Goal: Information Seeking & Learning: Learn about a topic

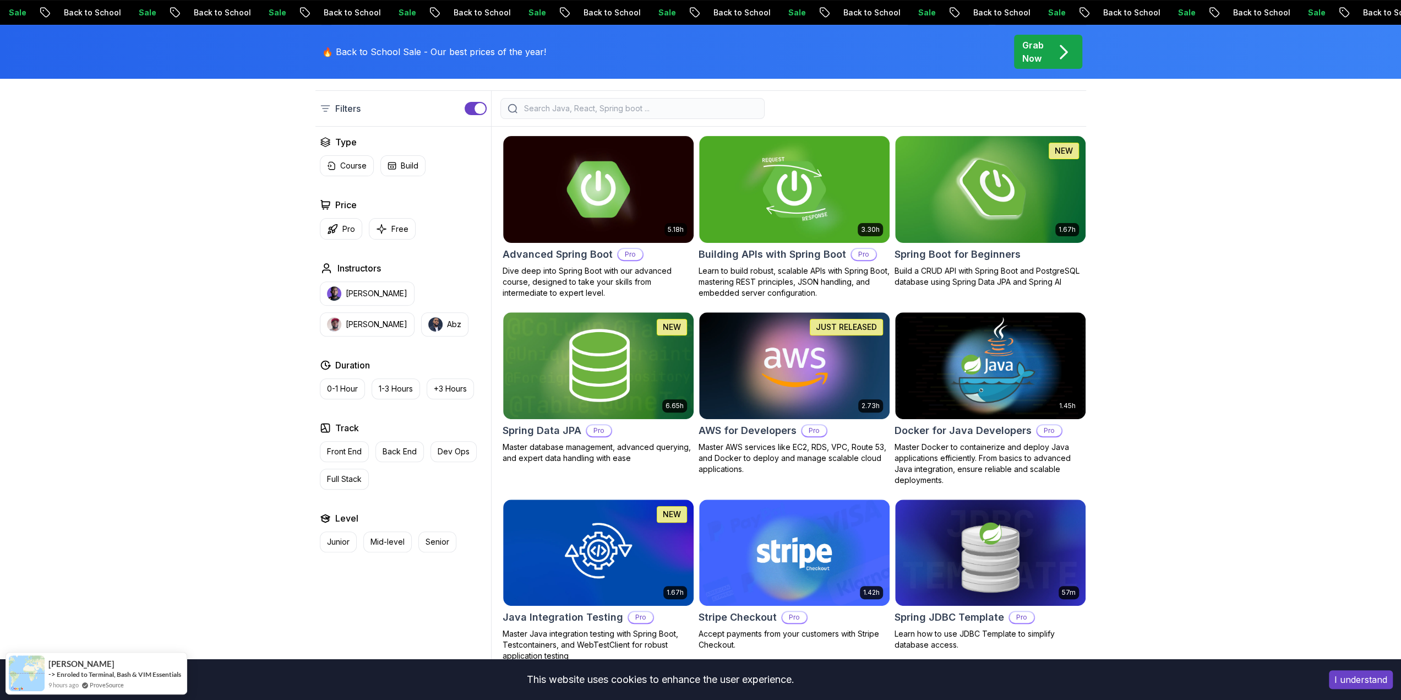
scroll to position [275, 0]
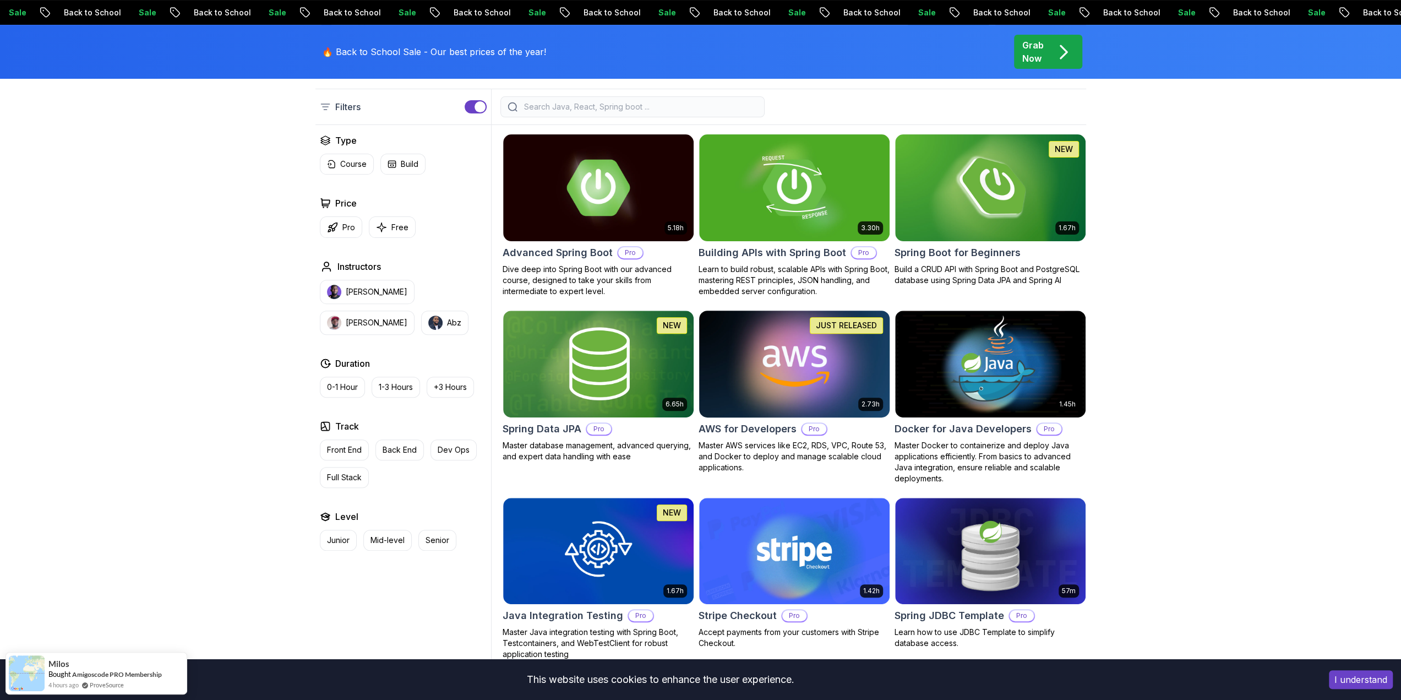
click at [777, 370] on img at bounding box center [794, 364] width 200 height 112
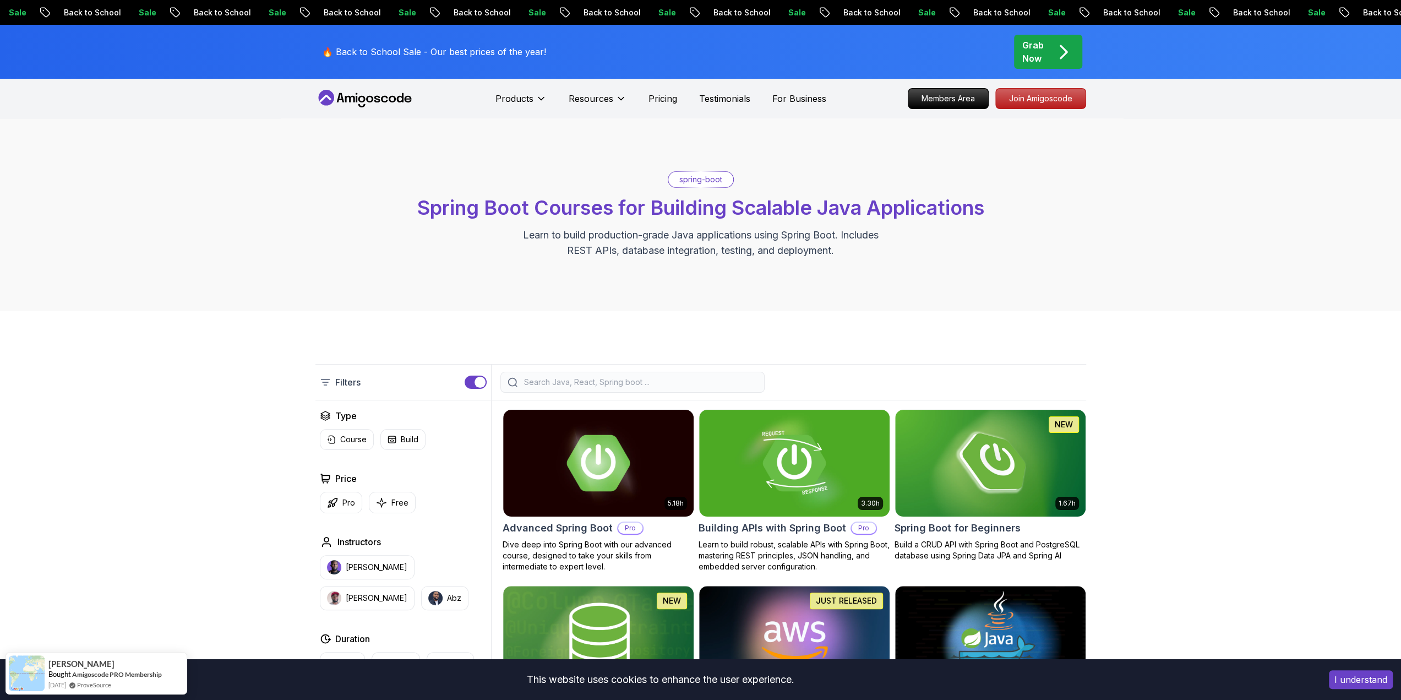
click at [666, 384] on input "search" at bounding box center [640, 381] width 236 height 11
click at [667, 373] on div at bounding box center [632, 382] width 264 height 21
click at [665, 389] on div at bounding box center [632, 382] width 264 height 21
click at [665, 379] on input "search" at bounding box center [640, 381] width 236 height 11
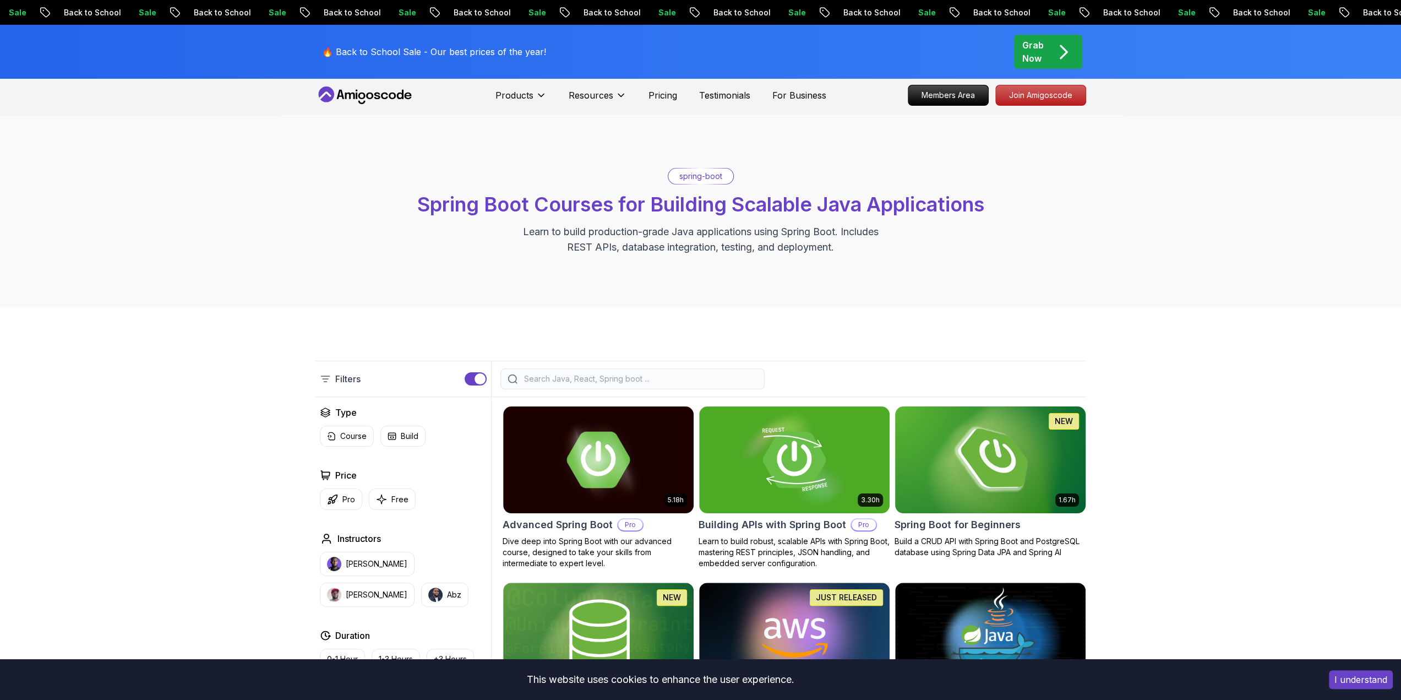
scroll to position [220, 0]
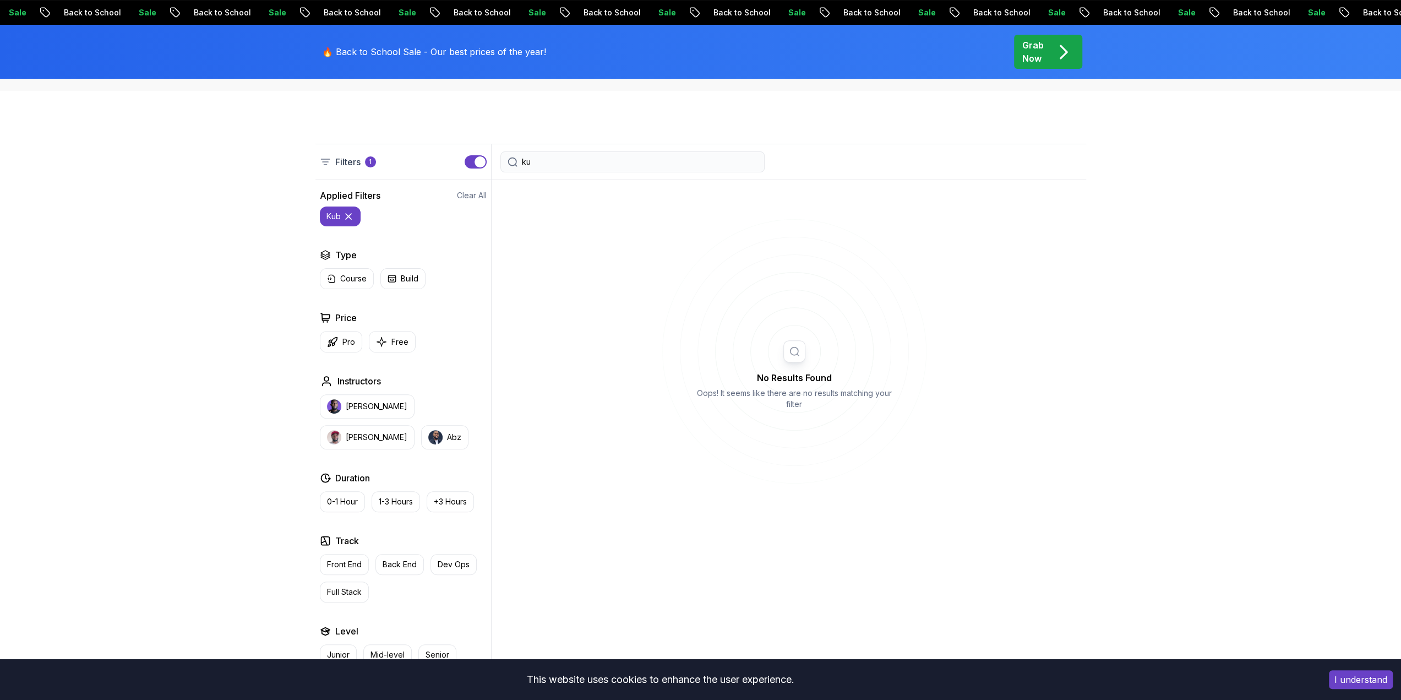
type input "k"
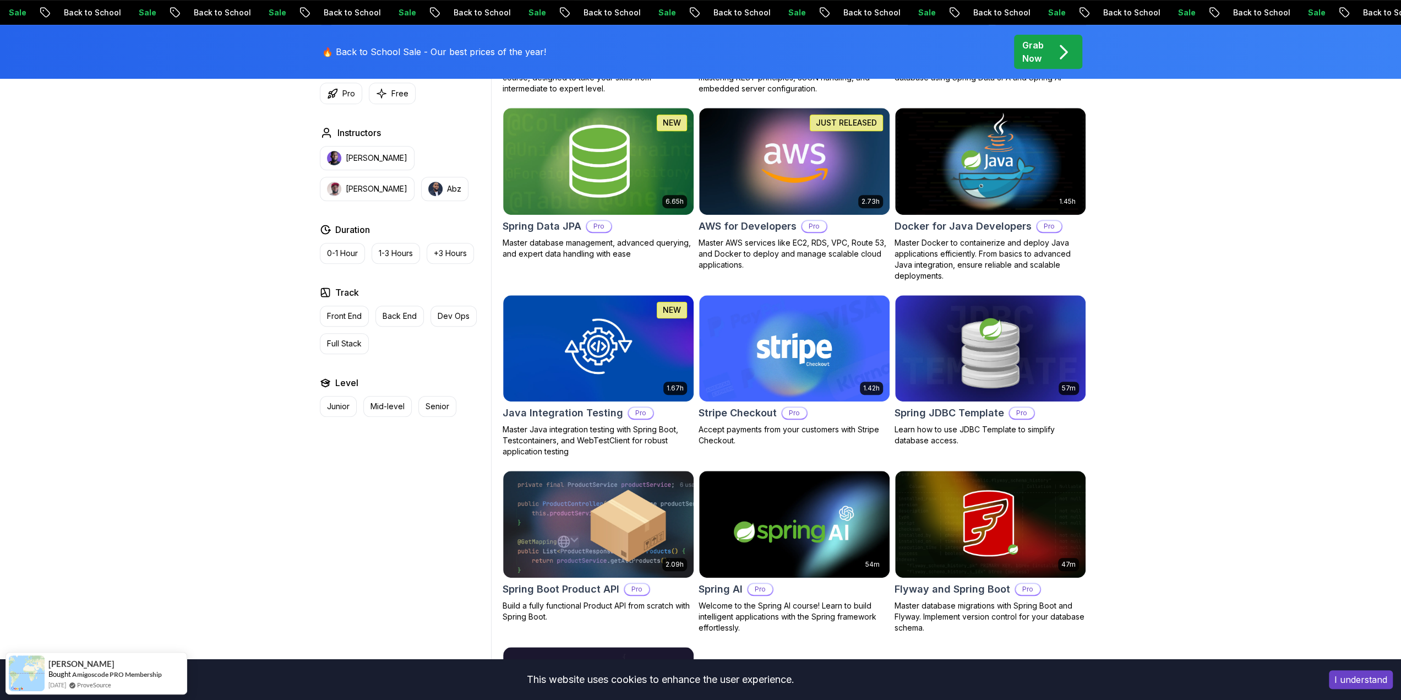
scroll to position [495, 0]
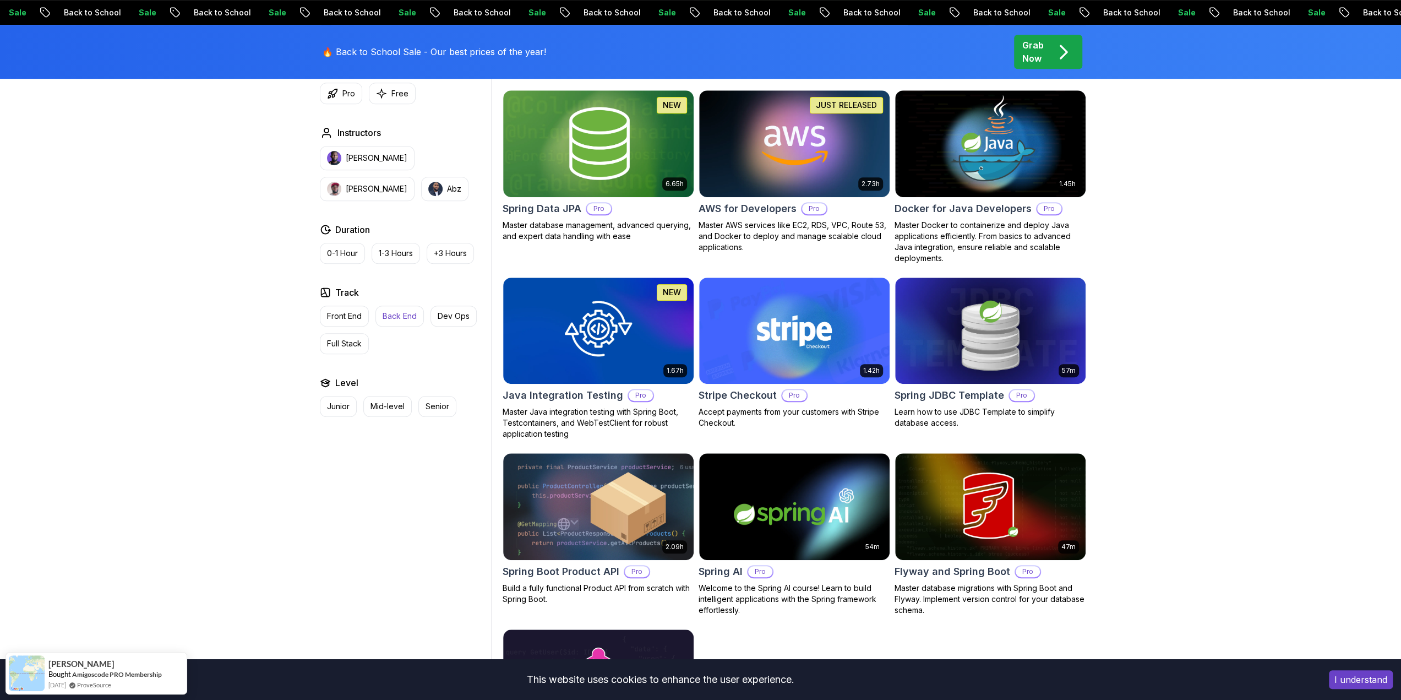
click at [402, 316] on p "Back End" at bounding box center [400, 315] width 34 height 11
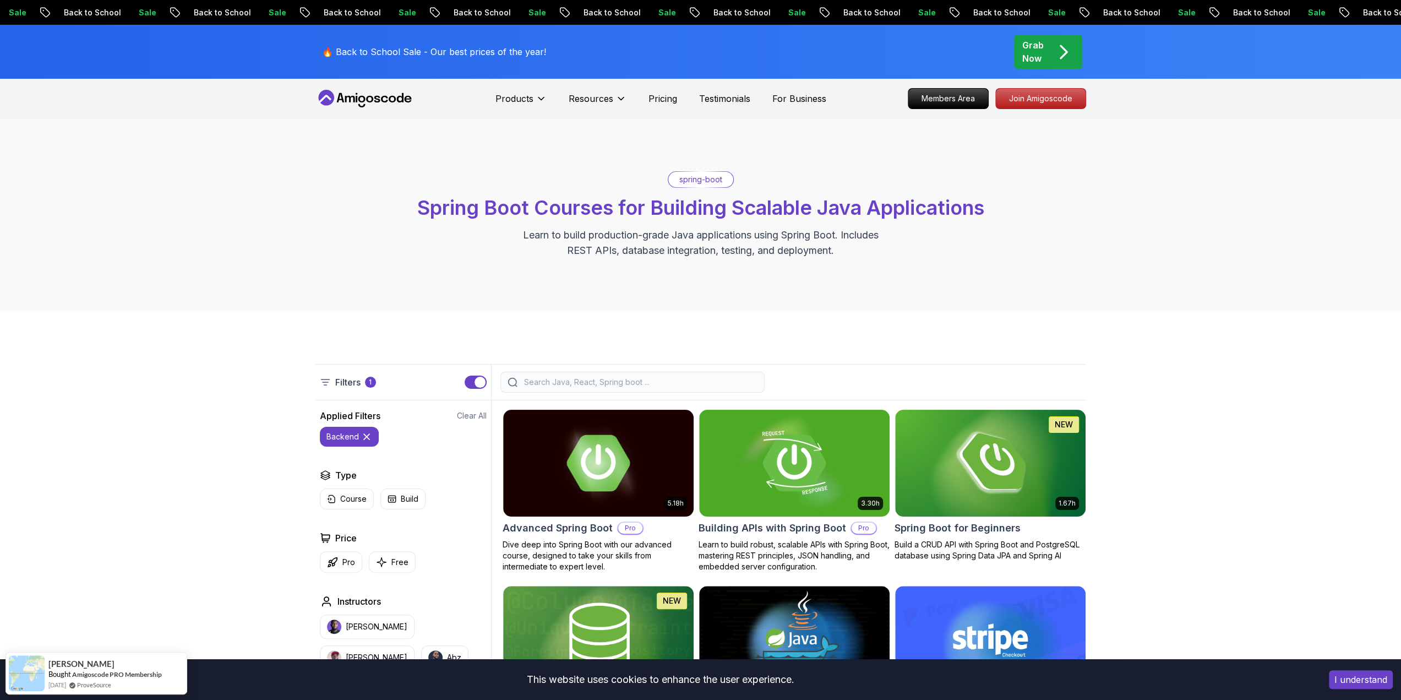
click at [350, 384] on p "Filters" at bounding box center [347, 381] width 25 height 13
click at [327, 383] on icon at bounding box center [325, 381] width 11 height 11
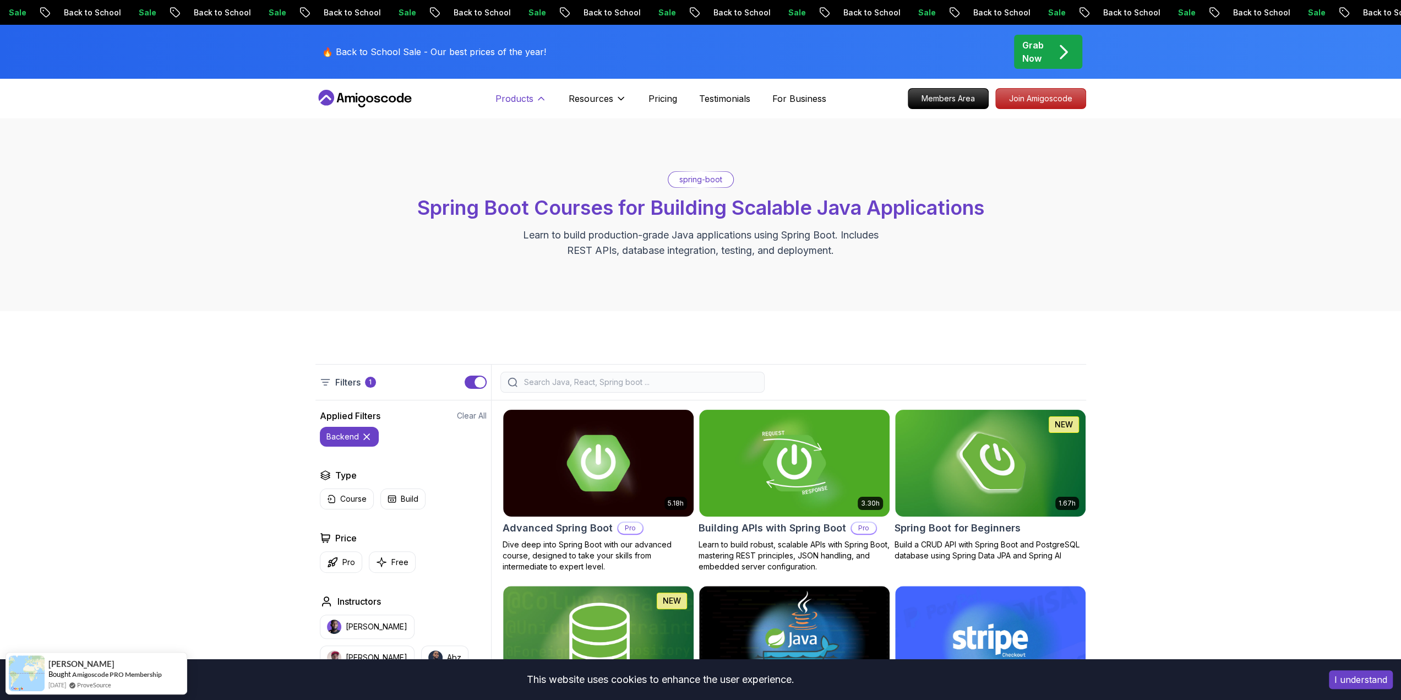
click at [545, 95] on icon at bounding box center [541, 98] width 11 height 11
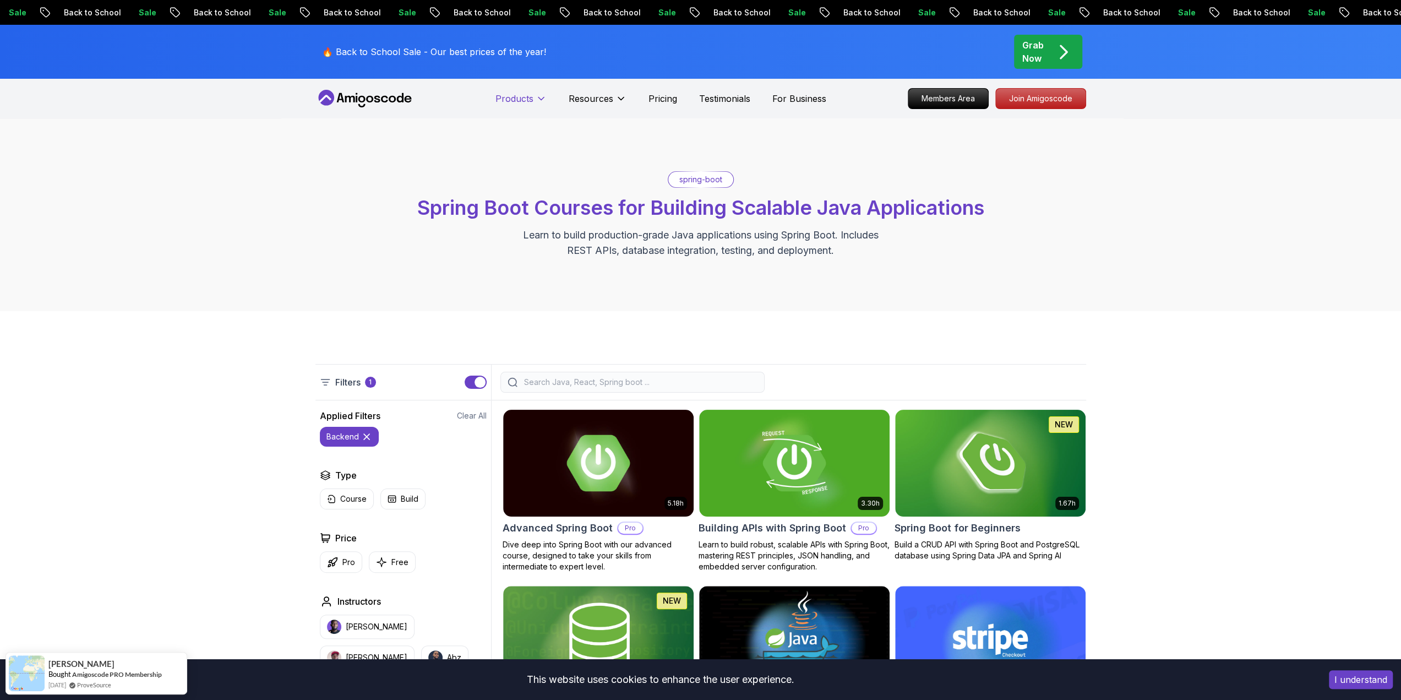
click at [545, 95] on icon at bounding box center [541, 98] width 11 height 11
click at [965, 363] on div "Filters 1 Filters 1 Applied Filters Clear All backend Type Course Build Price P…" at bounding box center [700, 649] width 1401 height 676
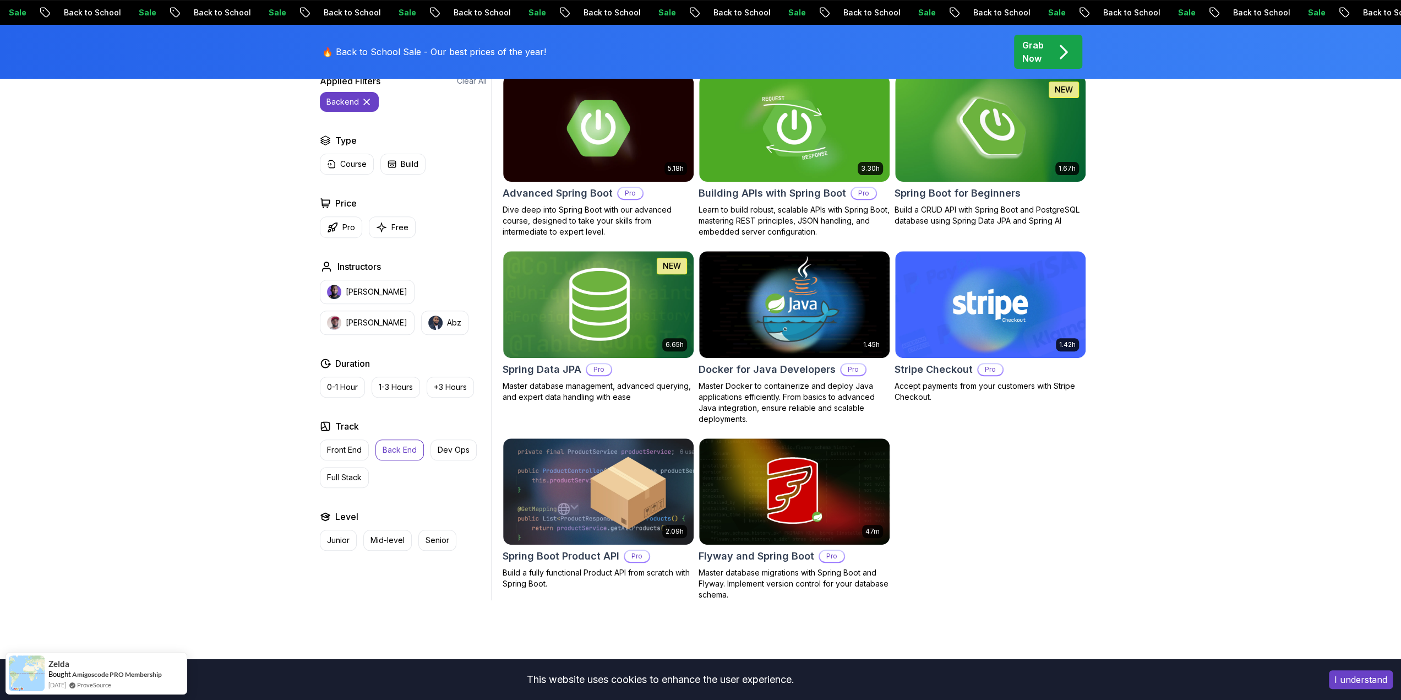
scroll to position [495, 0]
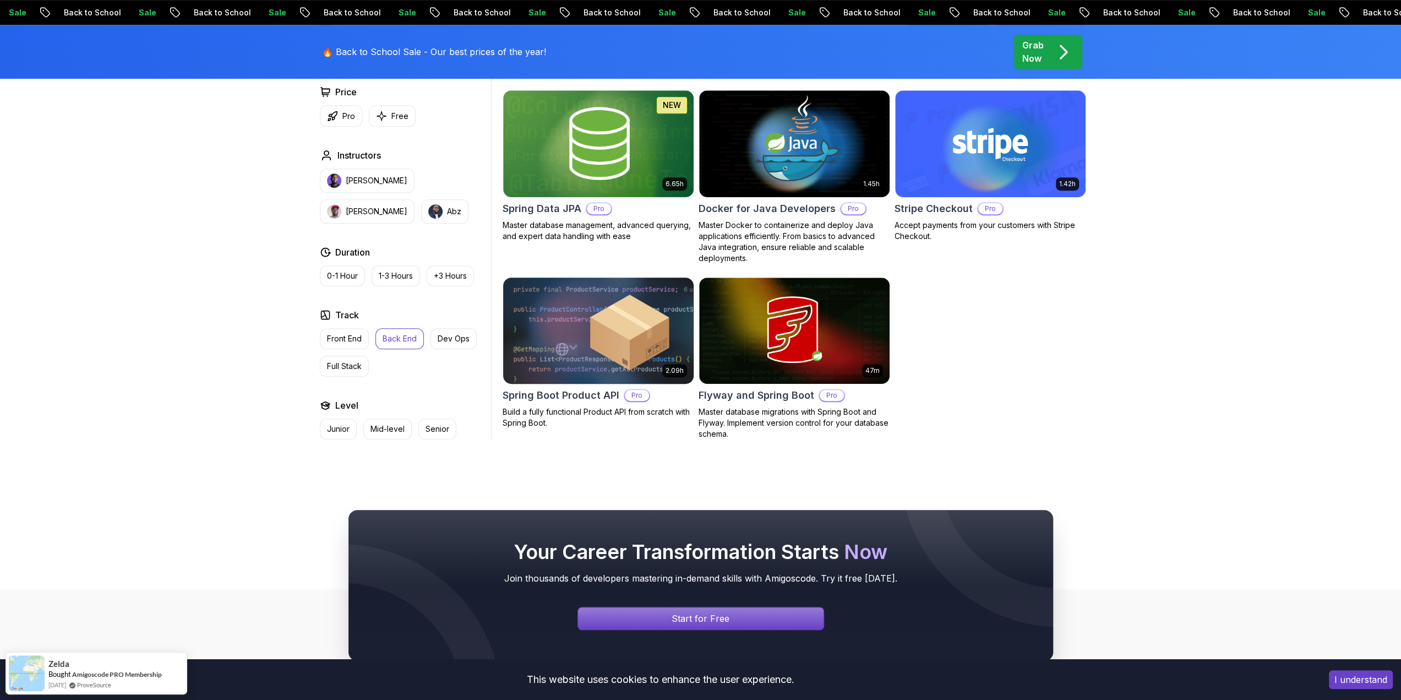
click at [570, 368] on img at bounding box center [598, 331] width 200 height 112
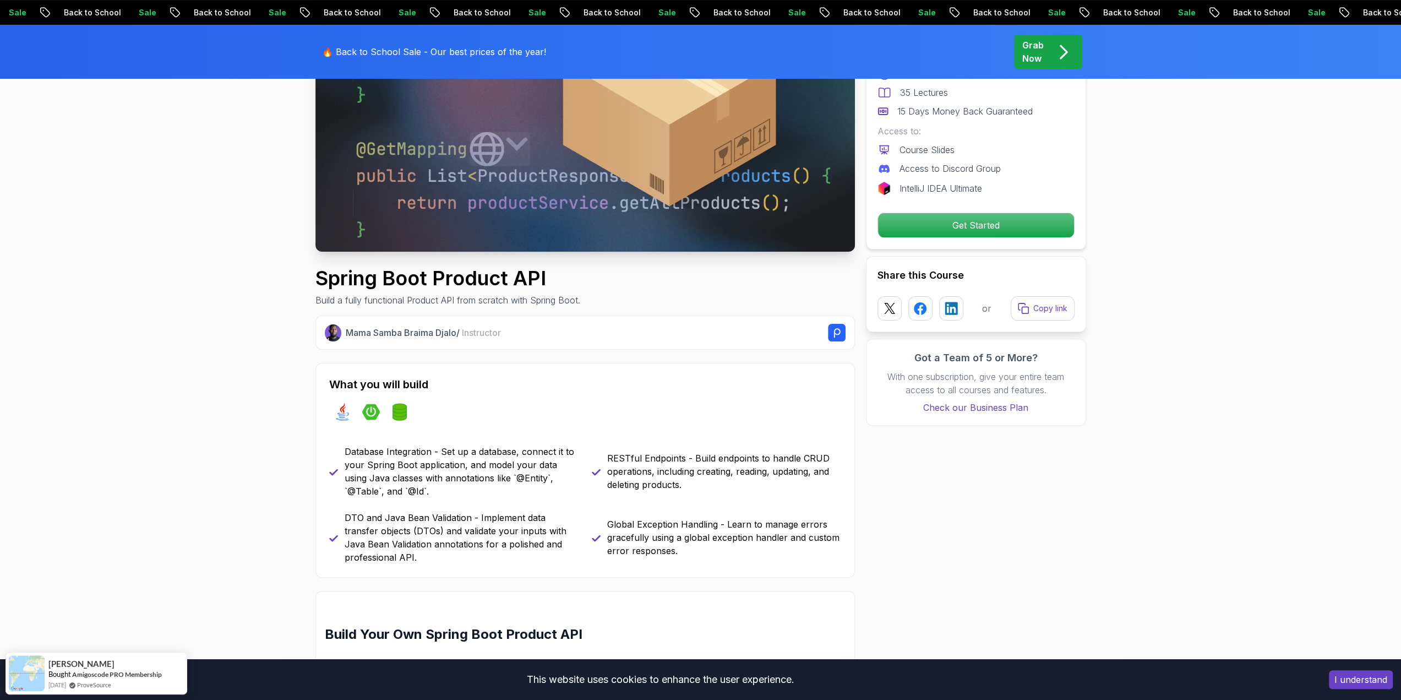
scroll to position [275, 0]
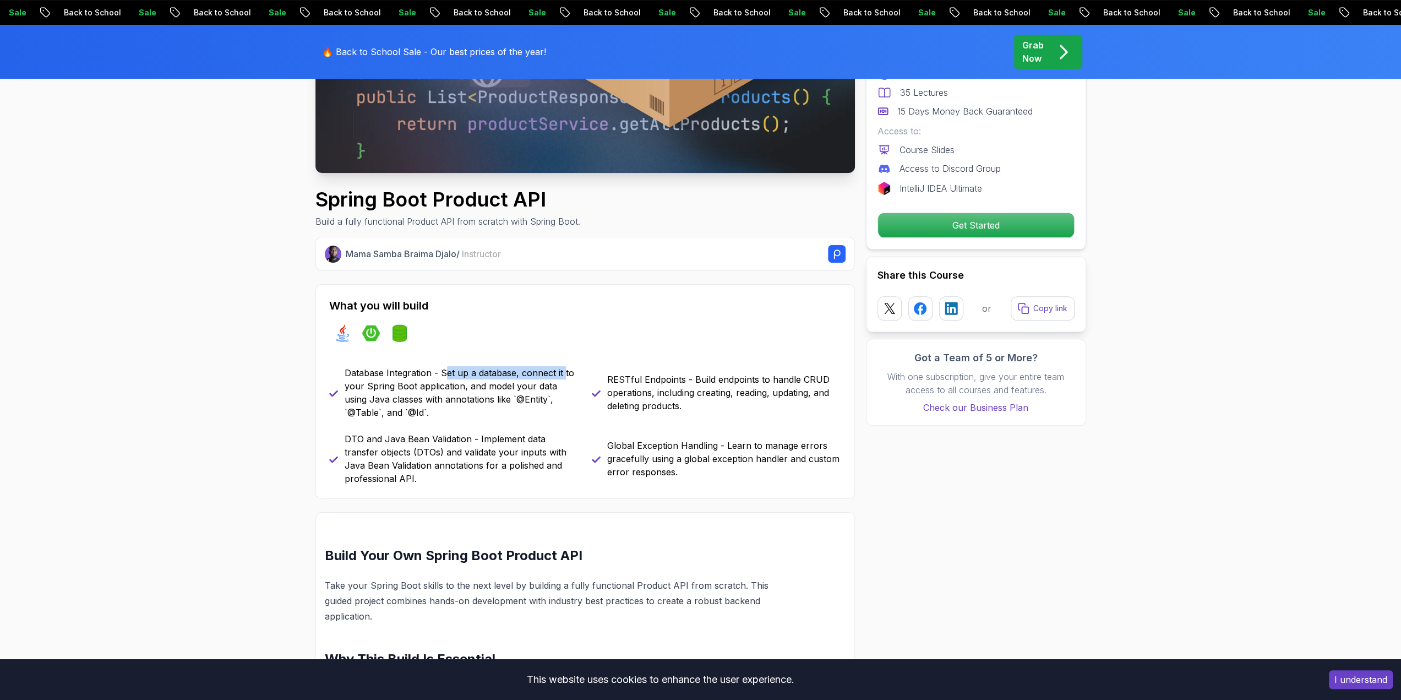
drag, startPoint x: 443, startPoint y: 369, endPoint x: 566, endPoint y: 378, distance: 123.6
click at [562, 378] on p "Database Integration - Set up a database, connect it to your Spring Boot applic…" at bounding box center [462, 392] width 234 height 53
drag, startPoint x: 636, startPoint y: 380, endPoint x: 732, endPoint y: 384, distance: 96.4
click at [732, 384] on p "RESTful Endpoints - Build endpoints to handle CRUD operations, including creati…" at bounding box center [724, 393] width 234 height 40
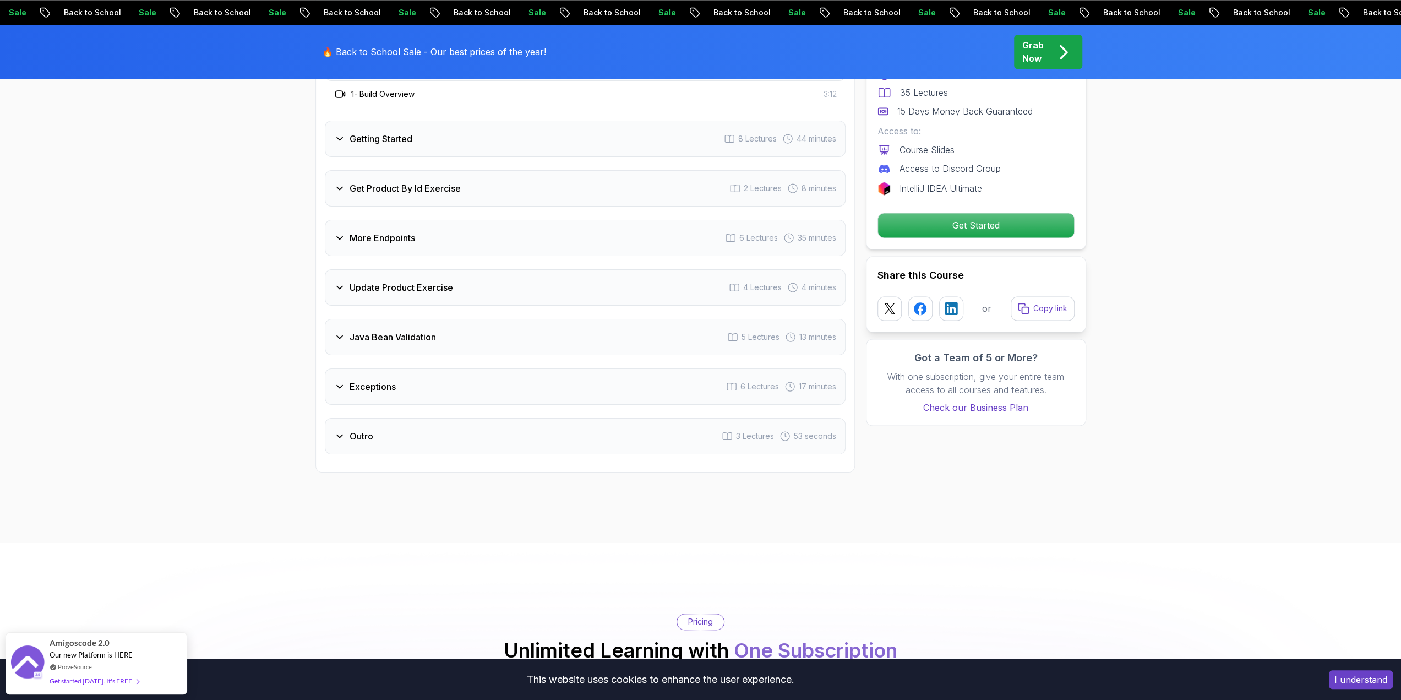
scroll to position [1376, 0]
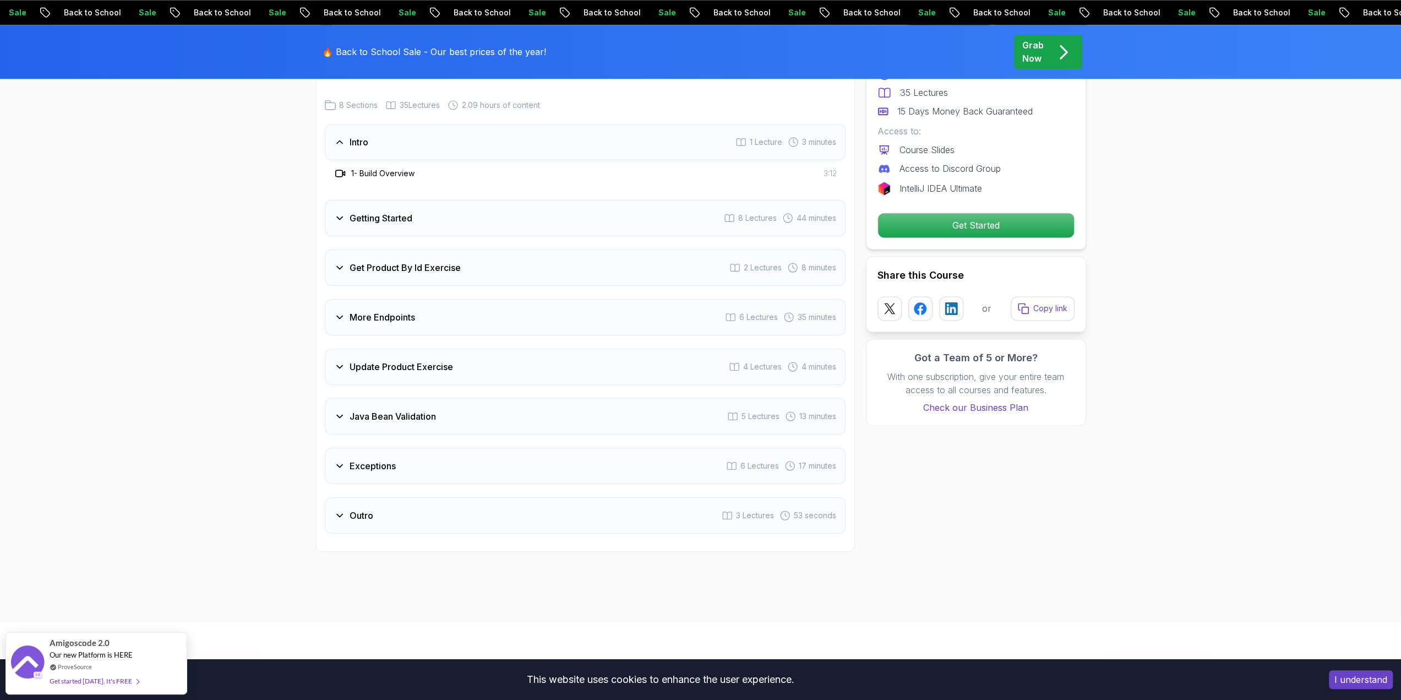
click at [398, 209] on div "Getting Started 8 Lectures 44 minutes" at bounding box center [585, 218] width 521 height 36
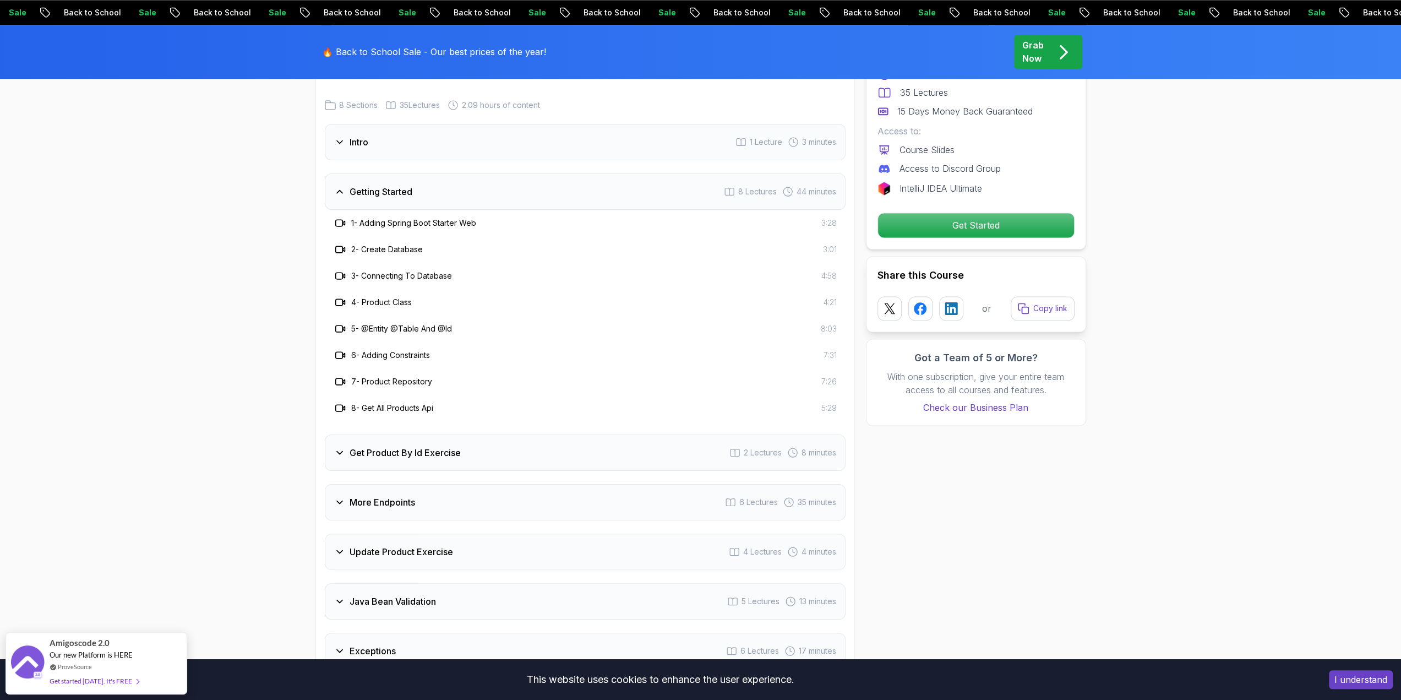
click at [429, 217] on h3 "1 - Adding Spring Boot Starter Web" at bounding box center [413, 222] width 125 height 11
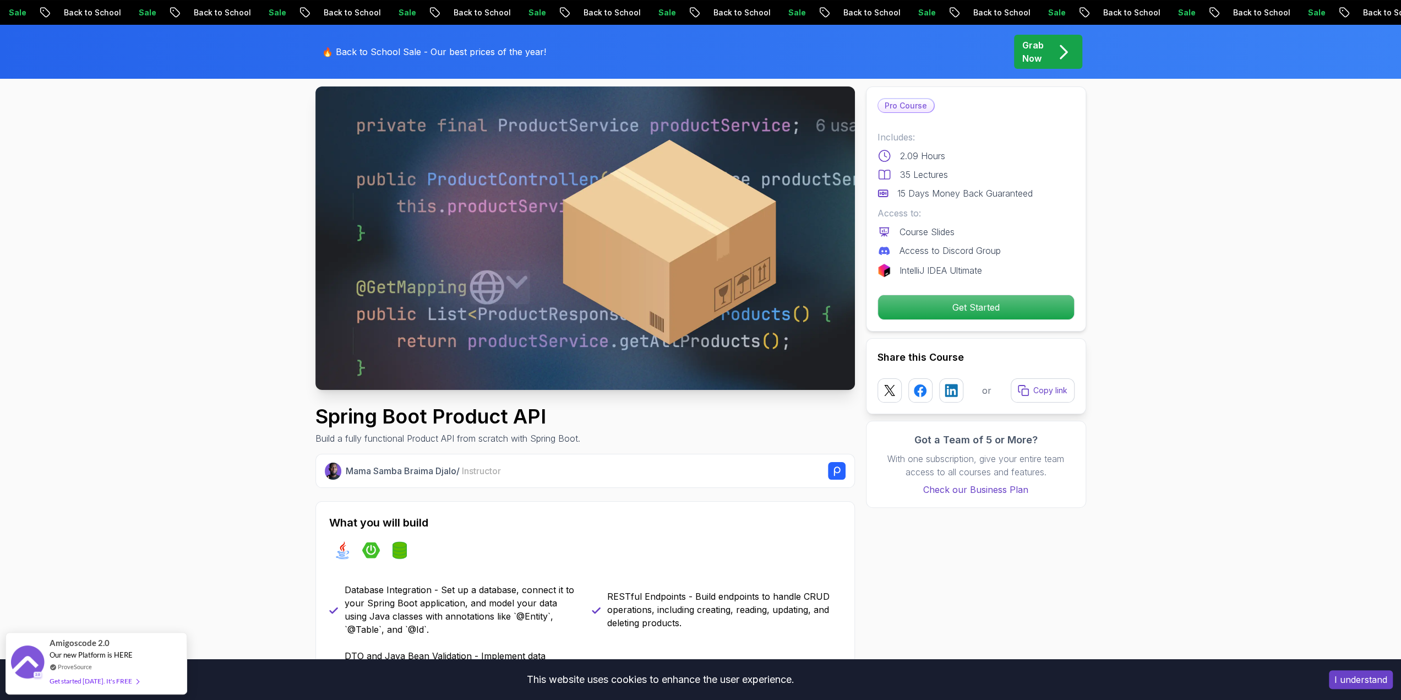
scroll to position [0, 0]
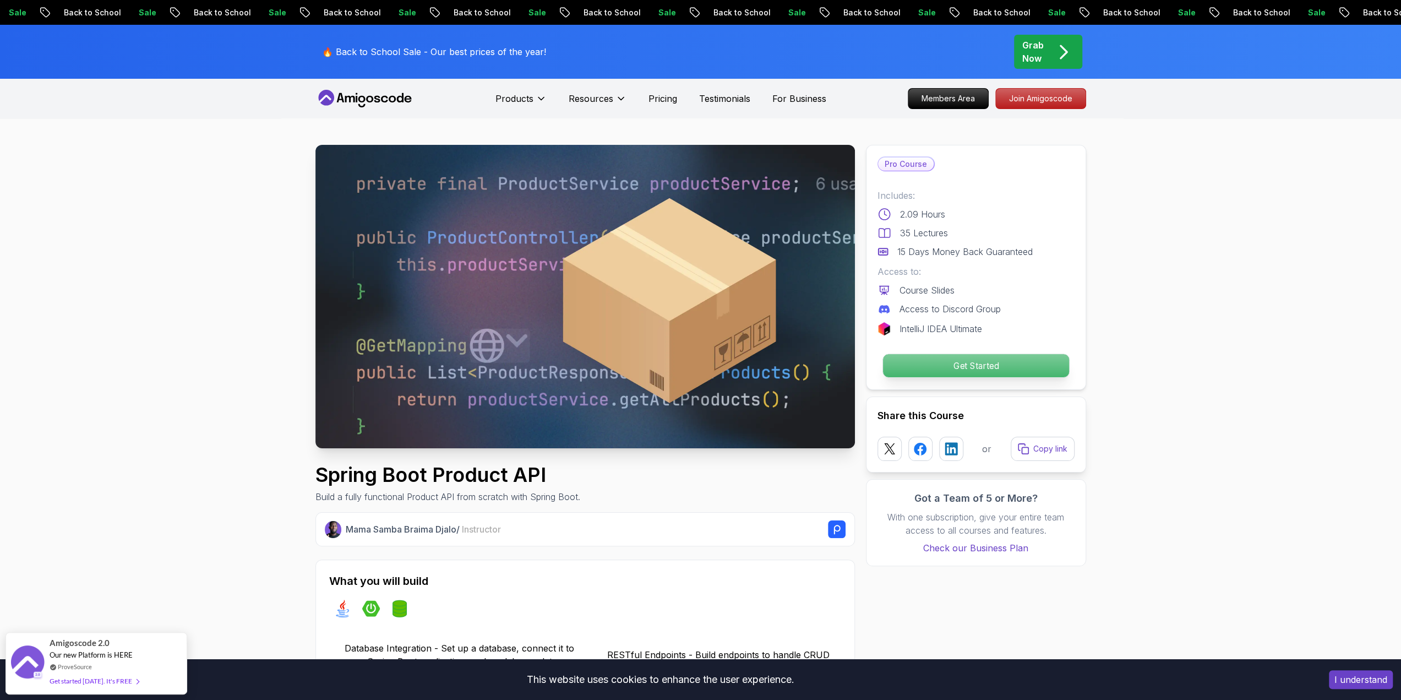
click at [913, 373] on p "Get Started" at bounding box center [975, 365] width 186 height 23
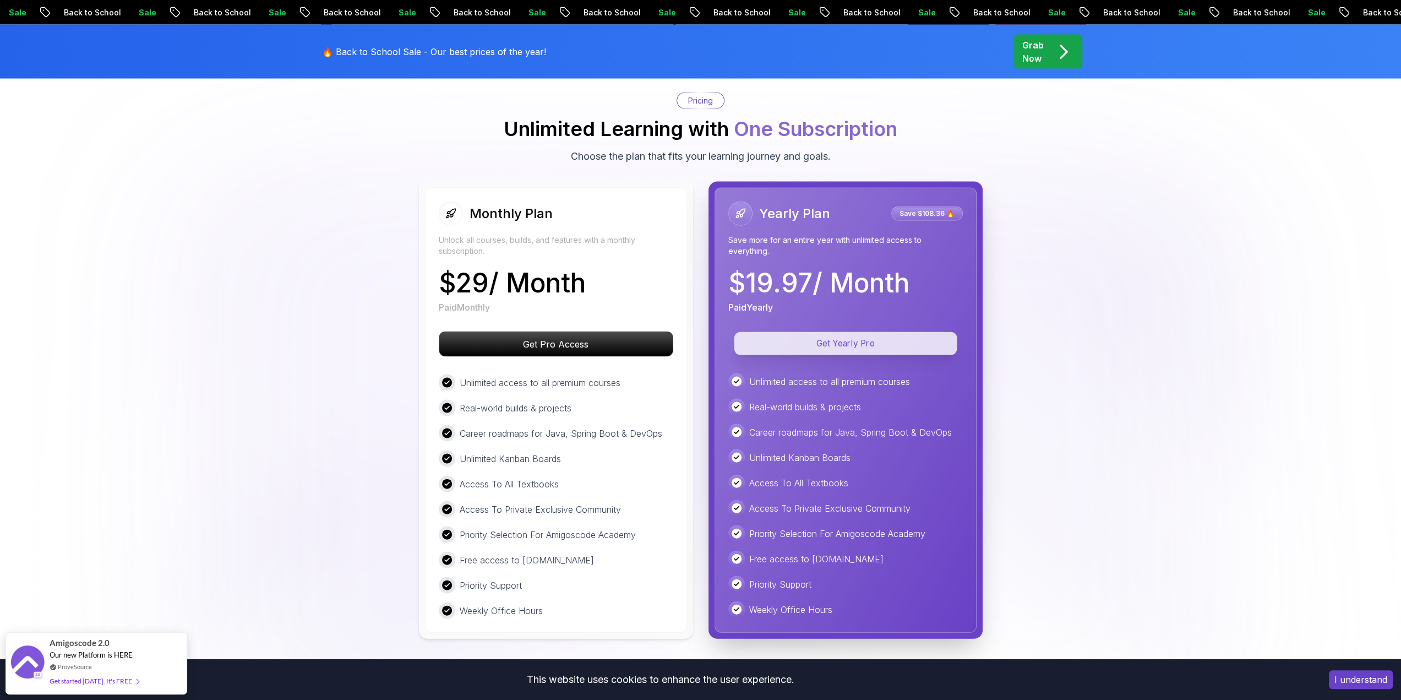
scroll to position [2163, 0]
